Goal: Navigation & Orientation: Find specific page/section

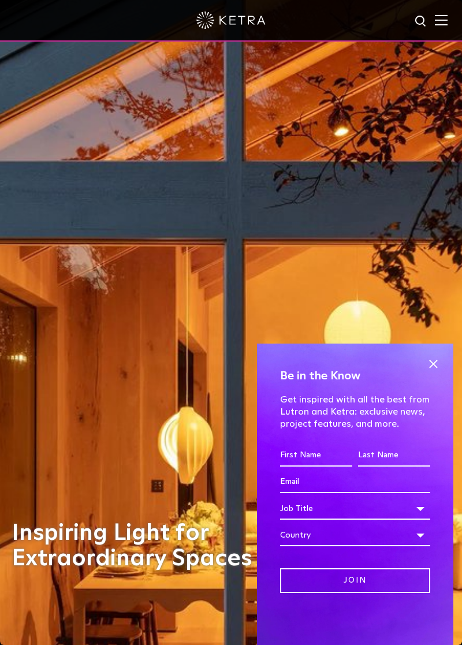
click at [429, 363] on span at bounding box center [432, 363] width 17 height 17
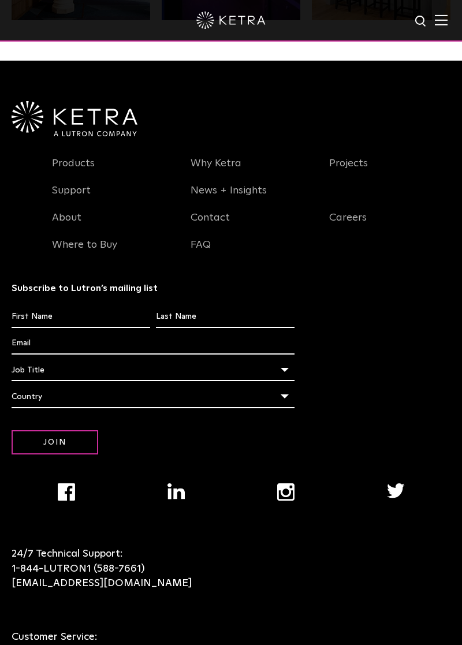
scroll to position [2144, 0]
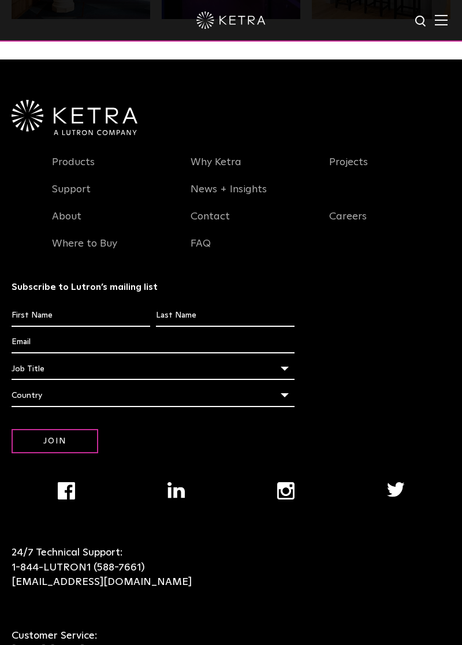
click at [88, 182] on link "Products" at bounding box center [73, 169] width 43 height 27
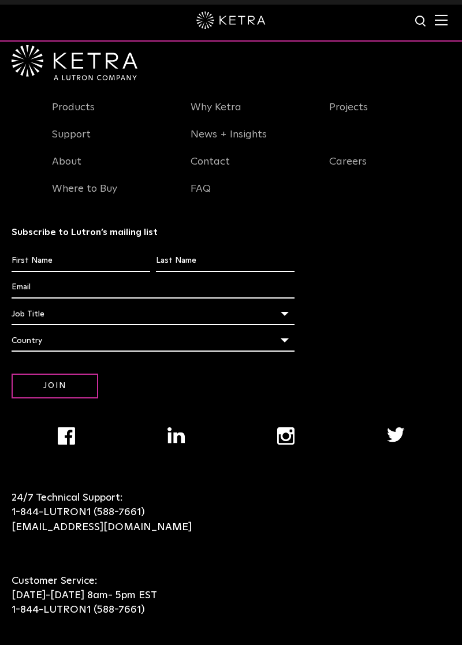
scroll to position [2658, 0]
